Goal: Navigation & Orientation: Find specific page/section

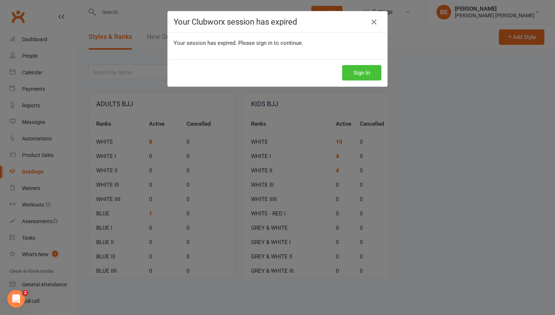
click at [360, 68] on button "Sign In" at bounding box center [361, 72] width 39 height 15
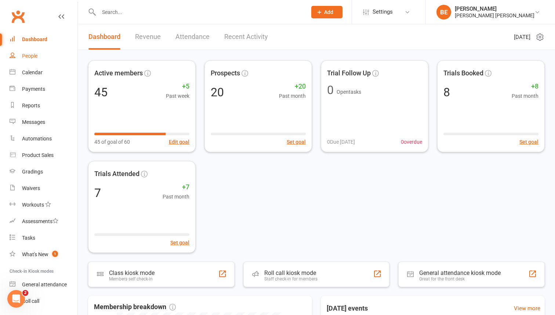
click at [25, 55] on div "People" at bounding box center [29, 56] width 15 height 6
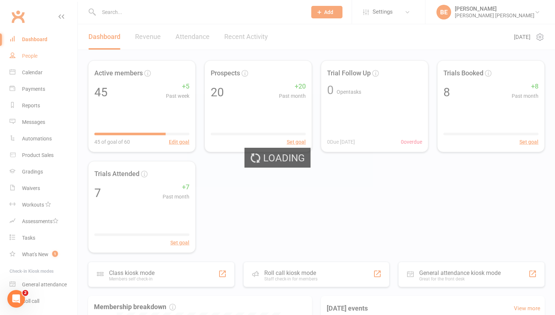
select select "50"
